Goal: Task Accomplishment & Management: Use online tool/utility

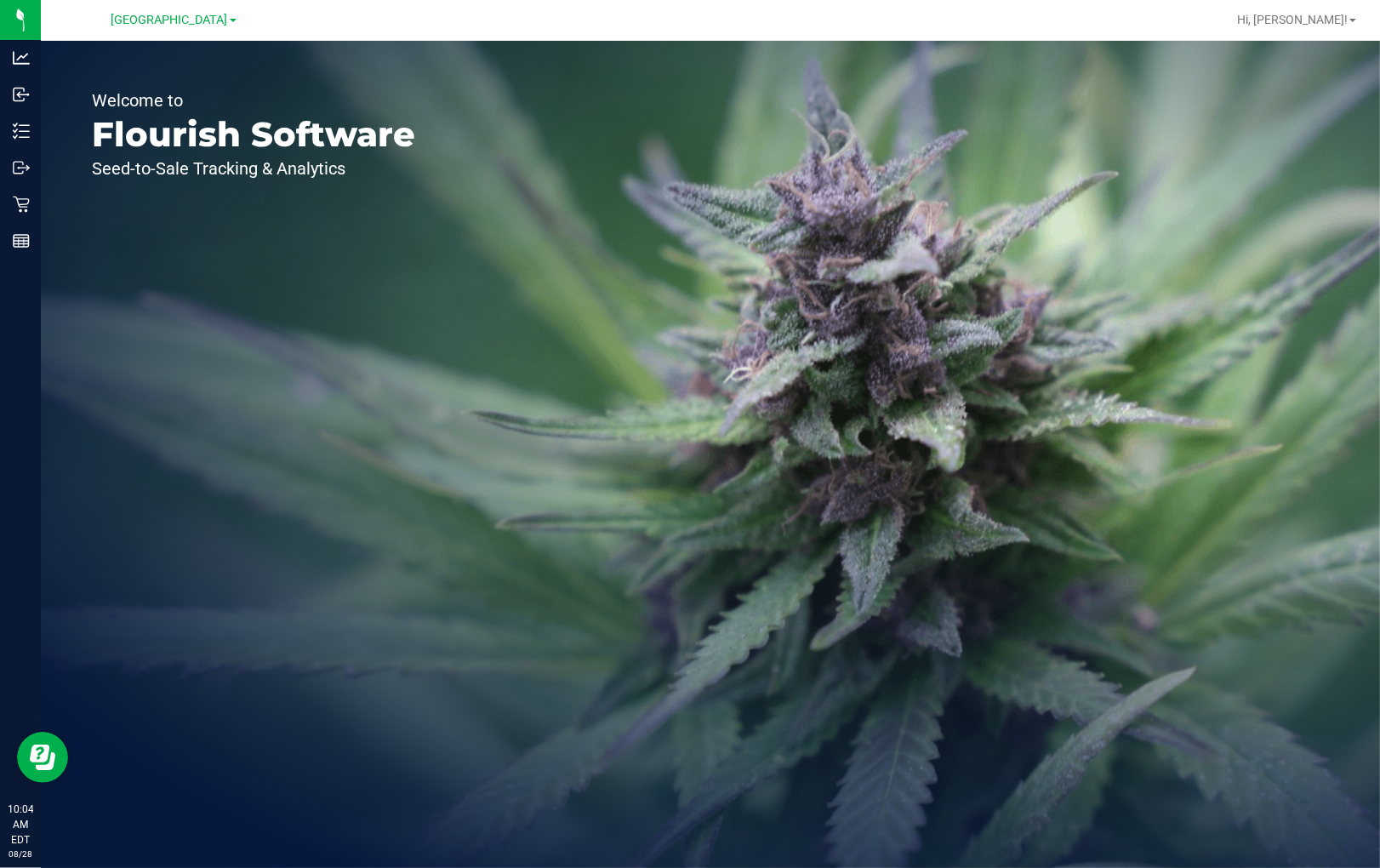
drag, startPoint x: 264, startPoint y: 265, endPoint x: 238, endPoint y: 266, distance: 26.0
click at [255, 266] on div "Welcome to Flourish Software Seed-to-Sale Tracking & Analytics" at bounding box center [253, 453] width 426 height 826
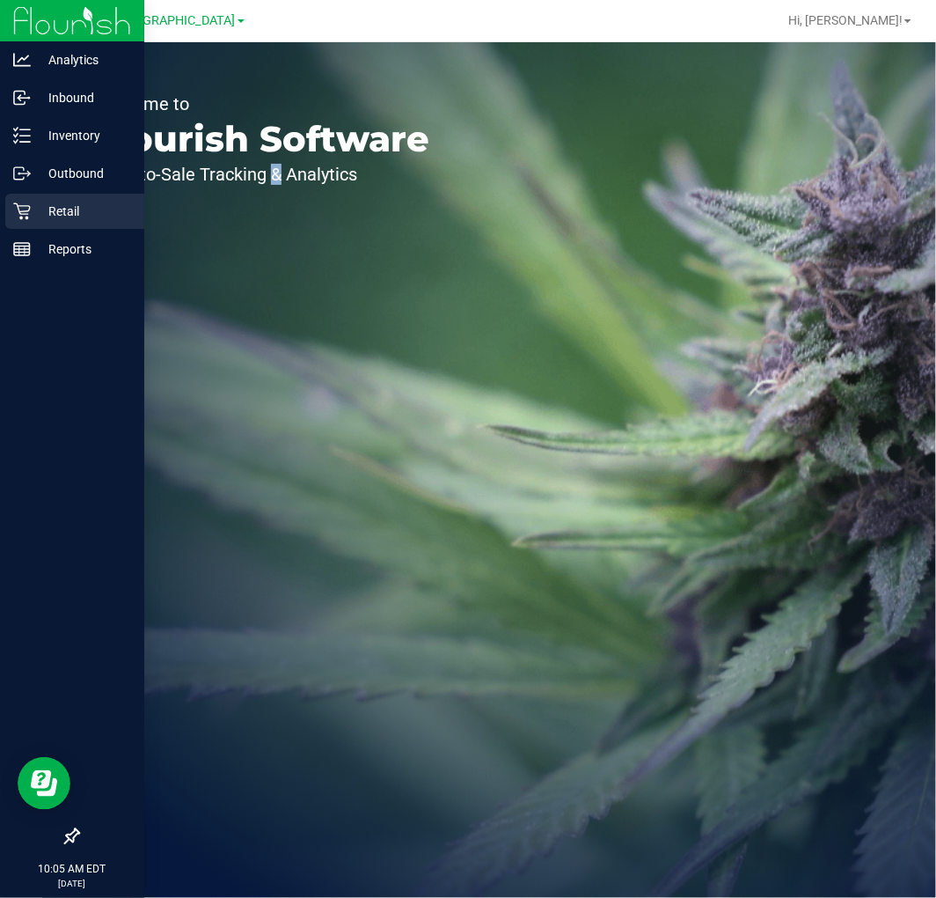
drag, startPoint x: 30, startPoint y: 215, endPoint x: 66, endPoint y: 199, distance: 39.4
click at [29, 215] on div "Retail" at bounding box center [74, 211] width 139 height 35
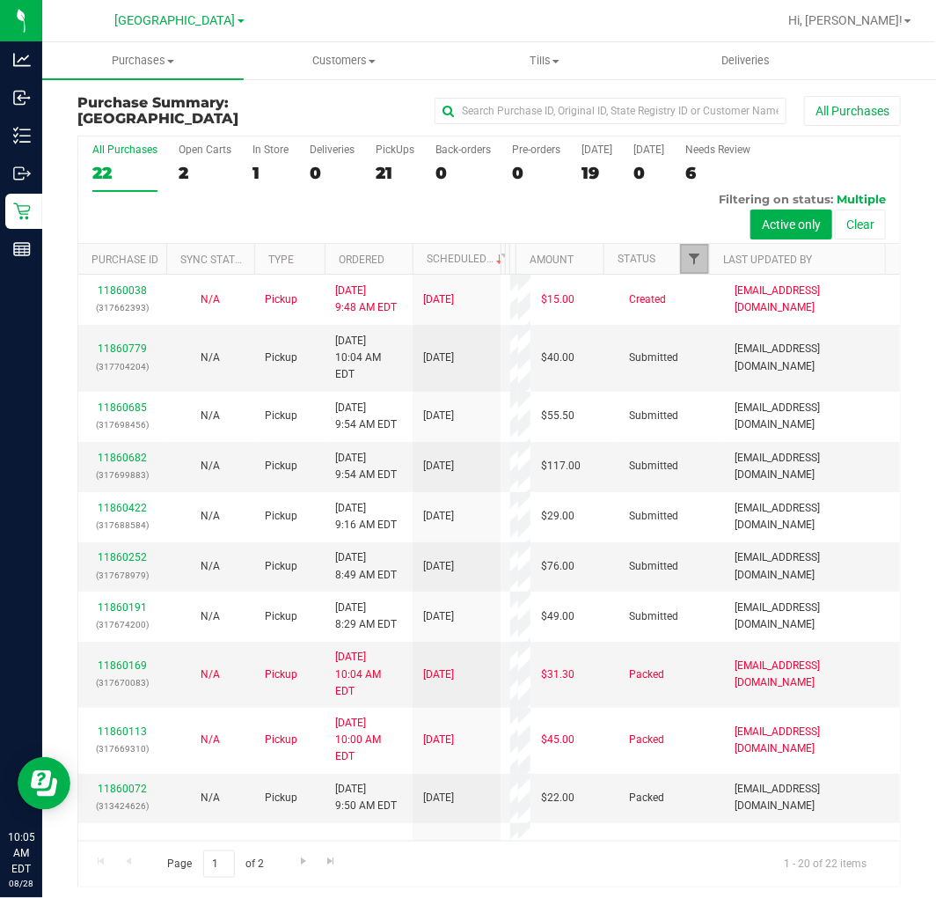
click at [687, 253] on span "Filter" at bounding box center [694, 259] width 14 height 14
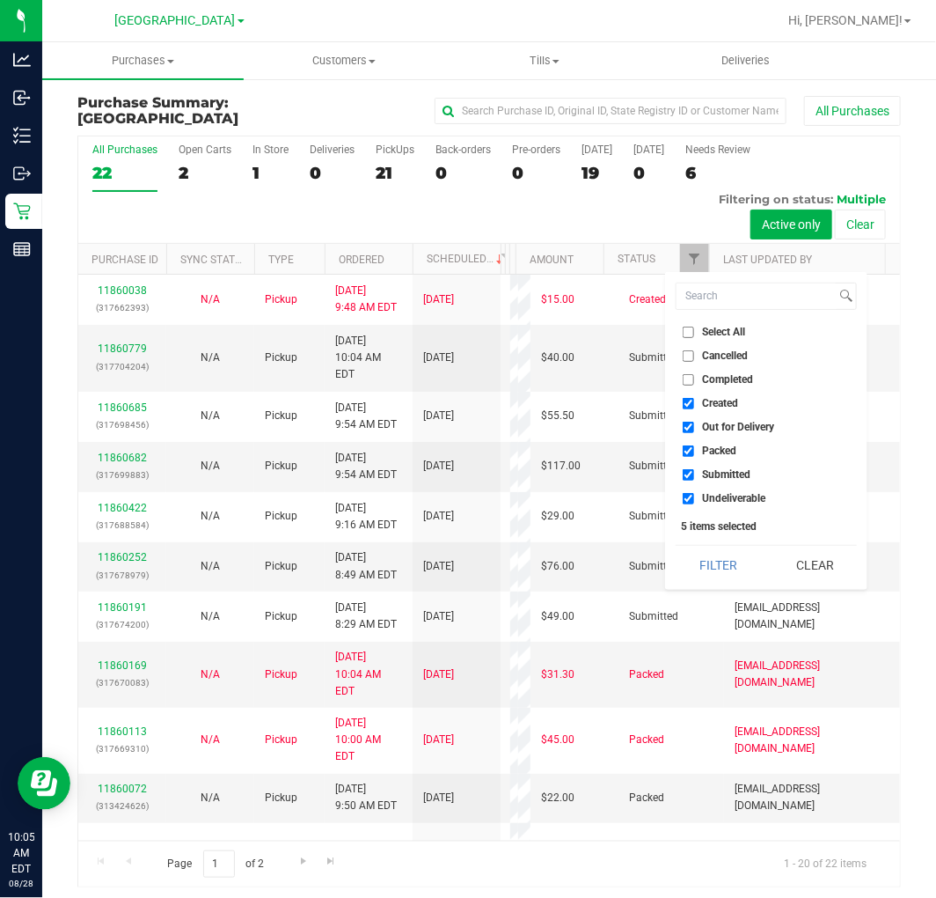
click at [727, 323] on li "Select All" at bounding box center [766, 332] width 181 height 18
click at [723, 327] on span "Select All" at bounding box center [723, 332] width 43 height 11
click at [694, 327] on input "Select All" at bounding box center [688, 332] width 11 height 11
checkbox input "true"
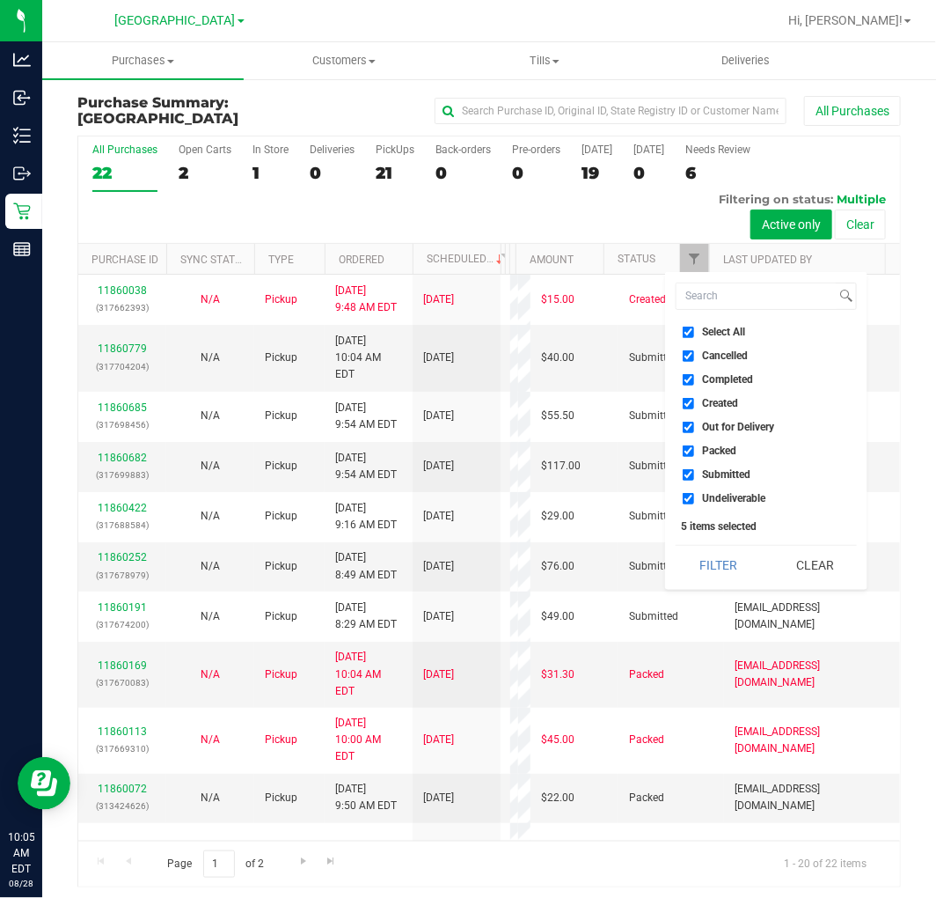
checkbox input "true"
click at [717, 334] on span "Select All" at bounding box center [723, 332] width 43 height 11
click at [694, 334] on input "Select All" at bounding box center [688, 332] width 11 height 11
checkbox input "false"
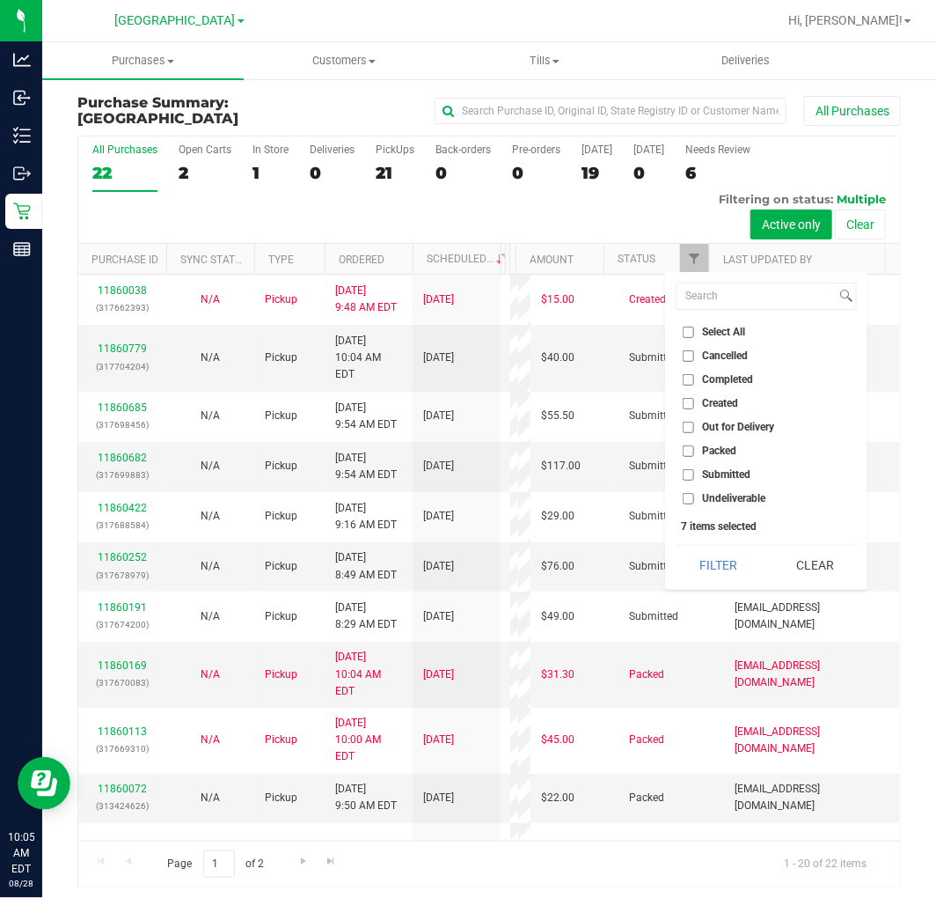
checkbox input "false"
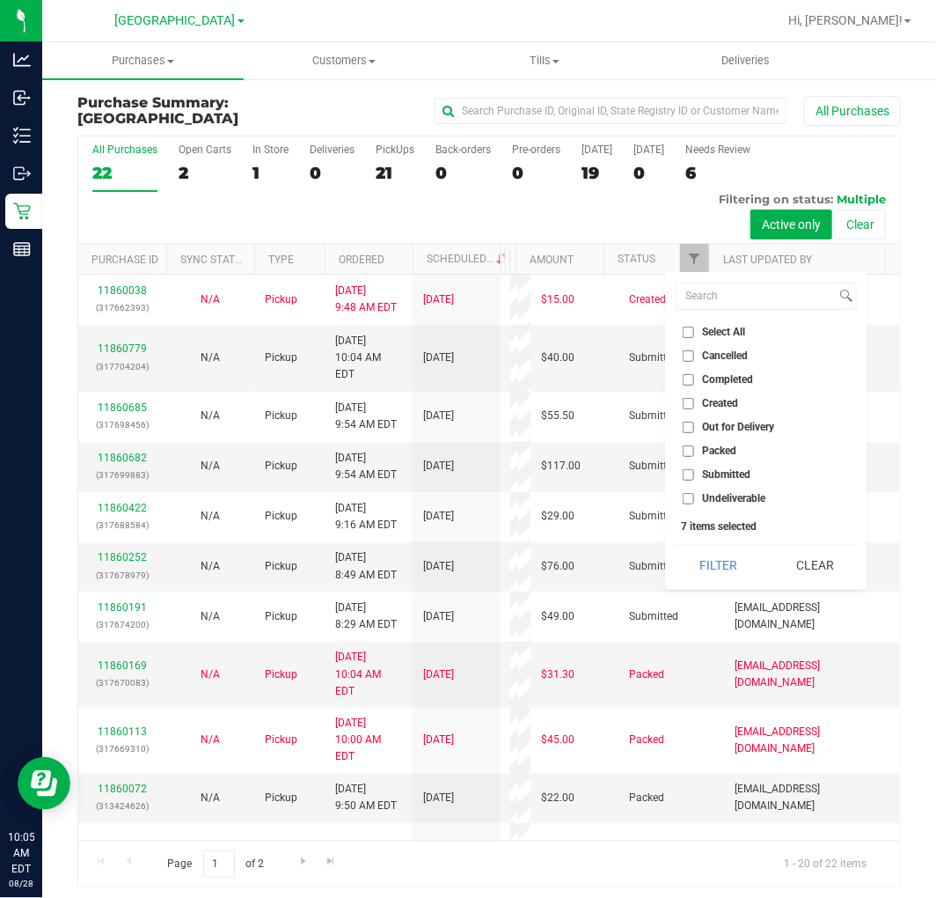
checkbox input "false"
click at [722, 469] on span "Submitted" at bounding box center [726, 474] width 48 height 11
click at [694, 469] on input "Submitted" at bounding box center [688, 474] width 11 height 11
checkbox input "true"
click at [733, 578] on button "Filter" at bounding box center [718, 565] width 84 height 39
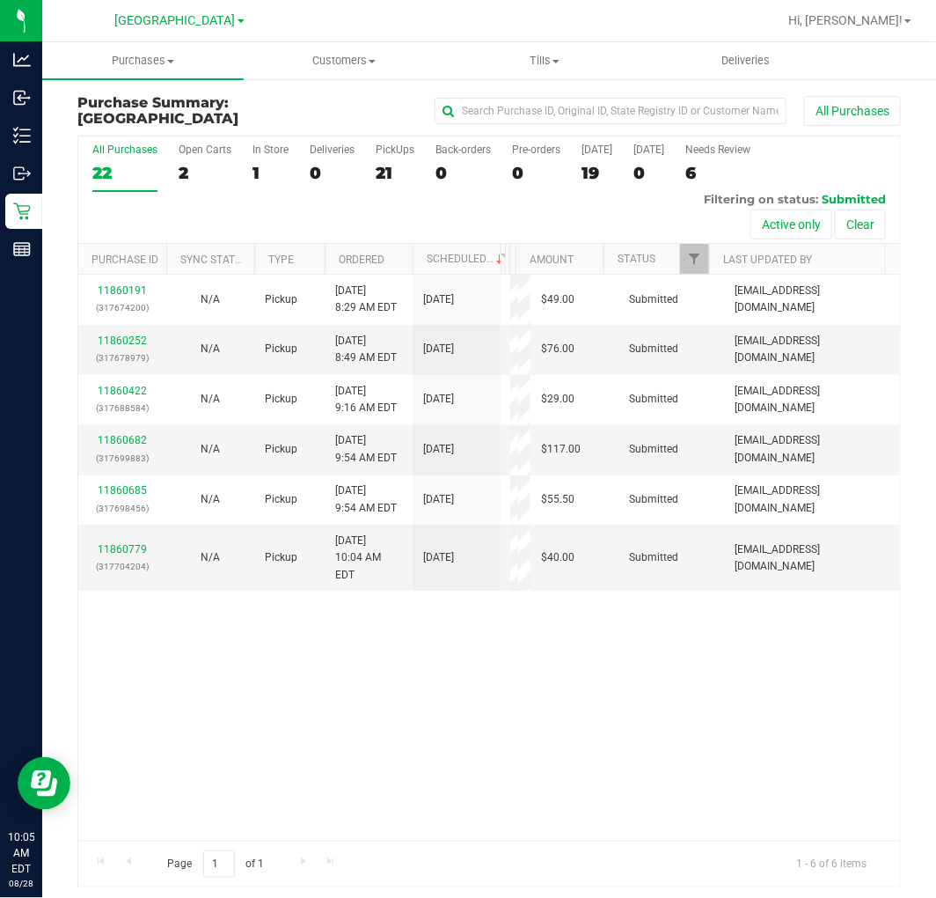
drag, startPoint x: 425, startPoint y: 727, endPoint x: 424, endPoint y: 702, distance: 24.7
click at [424, 719] on div "11860191 (317674200) N/A Pickup [DATE] 8:29 AM EDT 8/28/2025 $49.00 Submitted […" at bounding box center [489, 558] width 822 height 566
